Goal: Information Seeking & Learning: Find specific fact

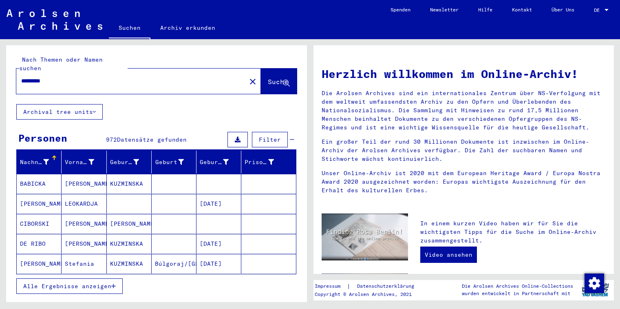
click at [132, 255] on mat-cell "KUZMINSKA" at bounding box center [129, 264] width 45 height 20
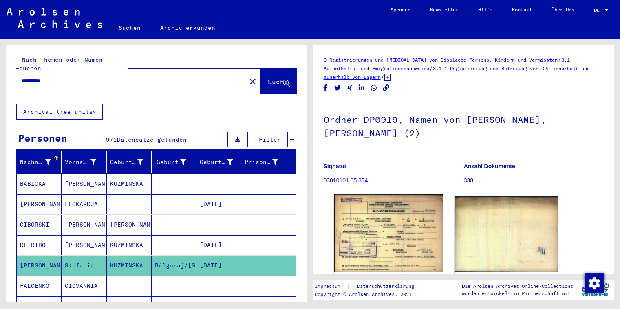
click at [379, 220] on img at bounding box center [388, 233] width 108 height 78
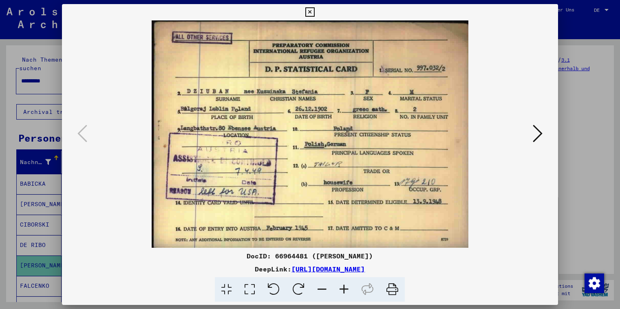
click at [315, 12] on icon at bounding box center [309, 12] width 9 height 10
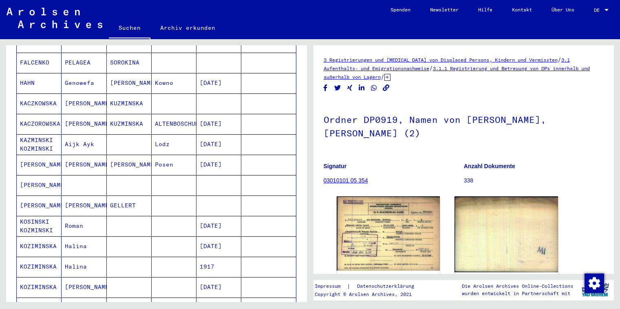
scroll to position [352, 0]
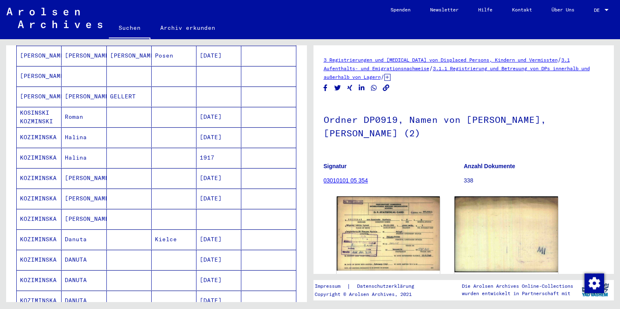
click at [77, 191] on mat-cell "[PERSON_NAME]" at bounding box center [84, 198] width 45 height 20
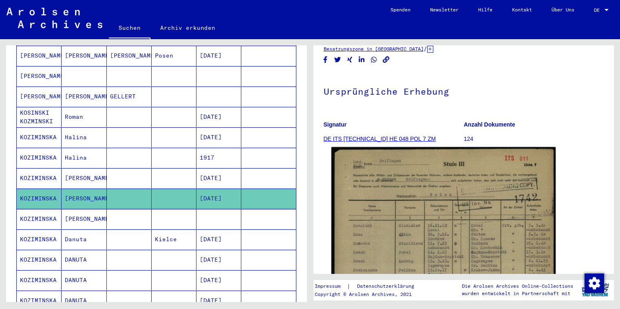
click at [422, 214] on img at bounding box center [443, 304] width 224 height 315
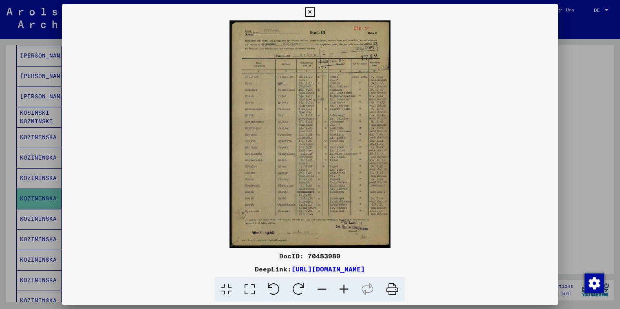
scroll to position [37, 0]
click at [290, 144] on img at bounding box center [310, 133] width 496 height 227
click at [347, 290] on icon at bounding box center [344, 289] width 22 height 25
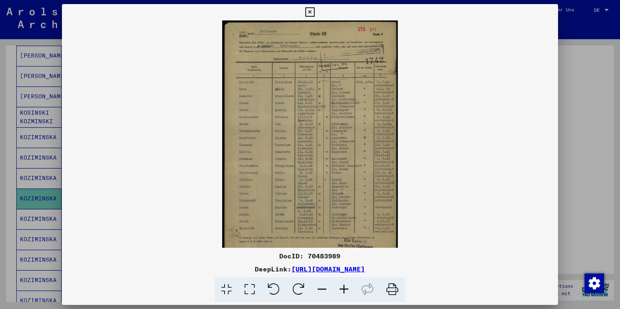
click at [347, 290] on icon at bounding box center [344, 289] width 22 height 25
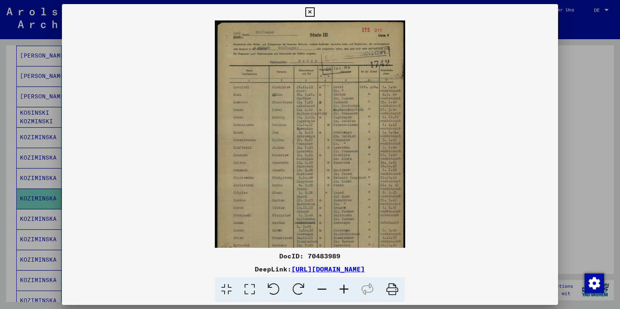
click at [347, 290] on icon at bounding box center [344, 289] width 22 height 25
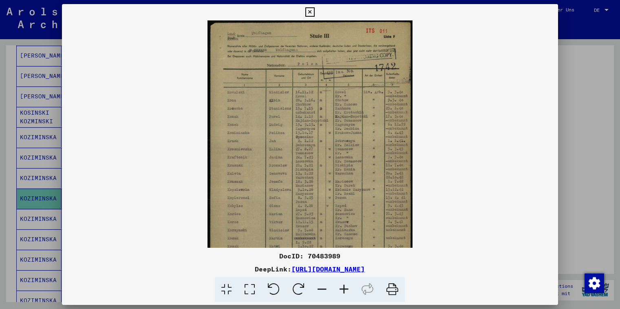
click at [347, 290] on icon at bounding box center [344, 289] width 22 height 25
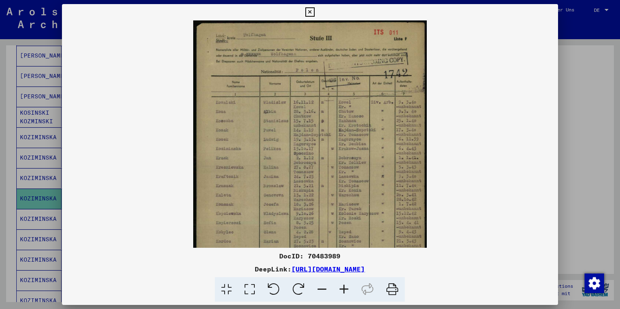
click at [347, 290] on icon at bounding box center [344, 289] width 22 height 25
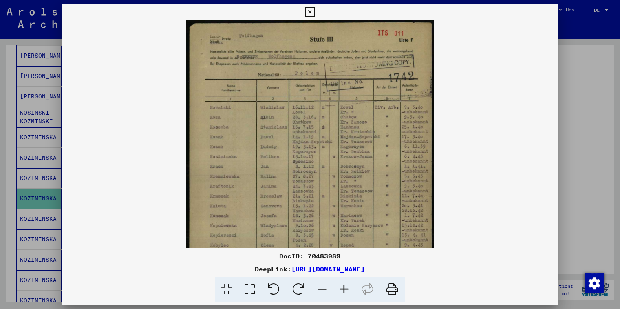
click at [347, 290] on icon at bounding box center [344, 289] width 22 height 25
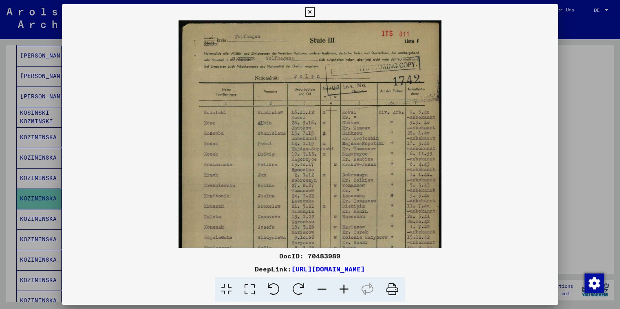
click at [347, 289] on icon at bounding box center [344, 289] width 22 height 25
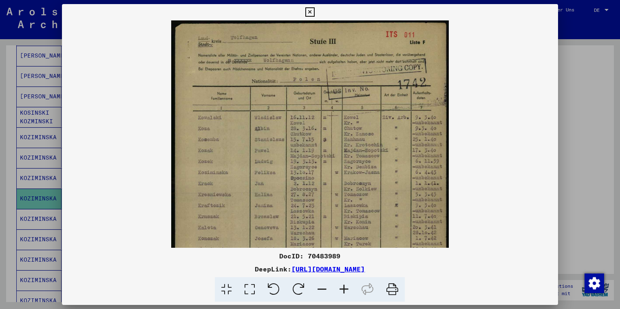
click at [317, 18] on button at bounding box center [310, 12] width 14 height 16
